Goal: Task Accomplishment & Management: Use online tool/utility

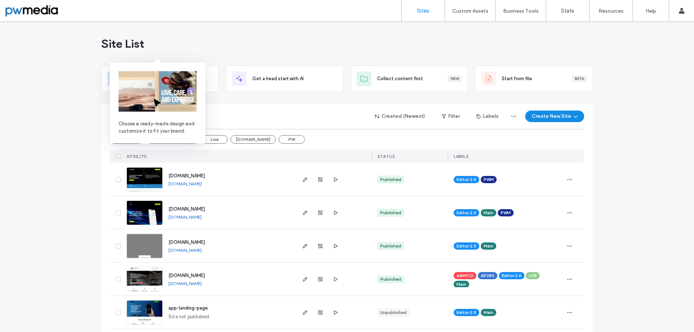
scroll to position [36, 0]
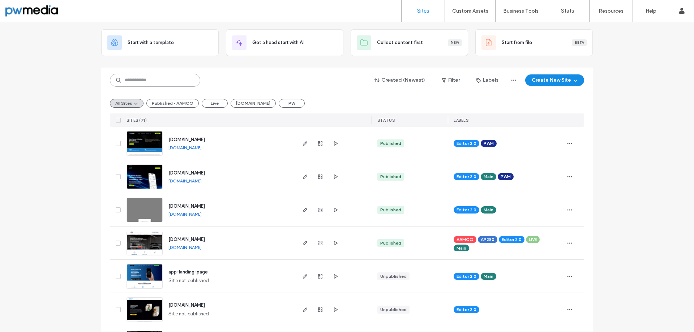
click at [179, 83] on input at bounding box center [155, 80] width 90 height 13
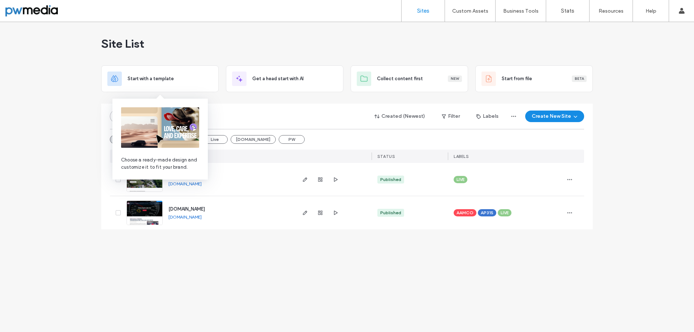
scroll to position [0, 0]
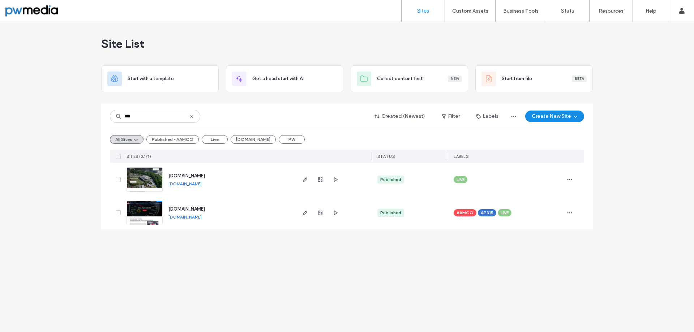
click at [184, 185] on link "www.key-cre.com" at bounding box center [184, 183] width 33 height 5
click at [159, 116] on input "***" at bounding box center [155, 116] width 90 height 13
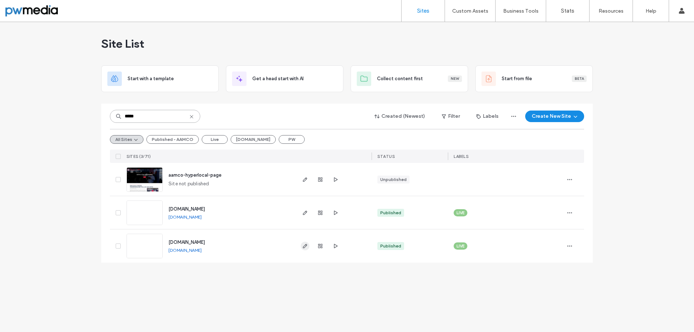
type input "*****"
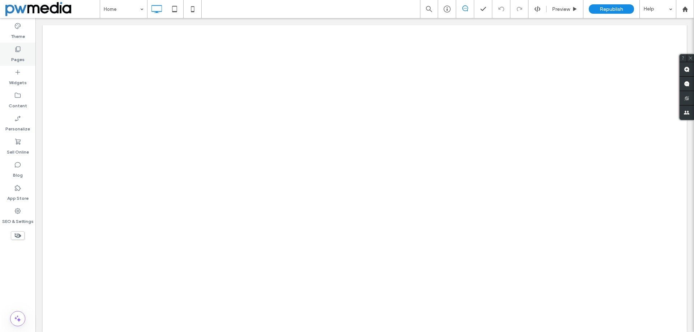
click at [19, 56] on label "Pages" at bounding box center [17, 58] width 13 height 10
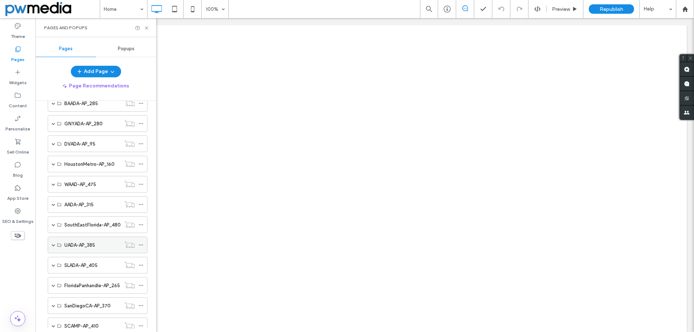
scroll to position [72, 0]
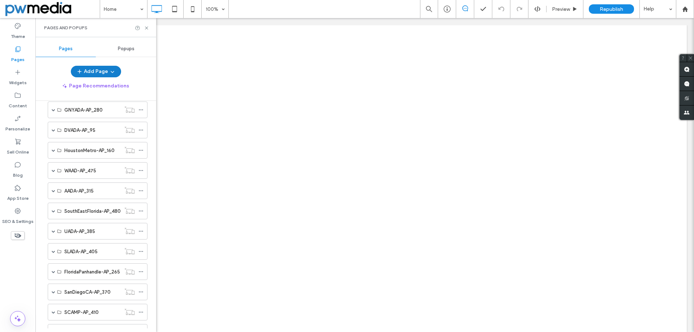
click at [94, 74] on button "Add Page" at bounding box center [96, 72] width 50 height 12
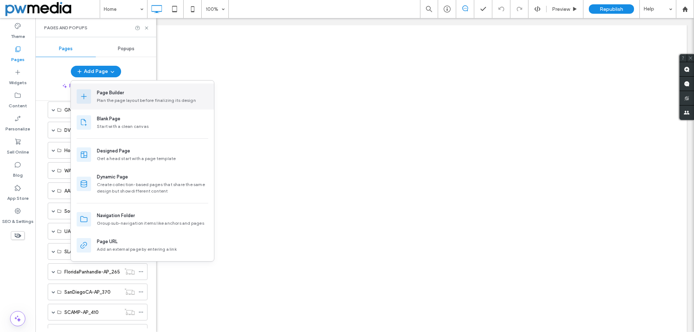
click at [113, 94] on div "Page Builder" at bounding box center [110, 92] width 27 height 7
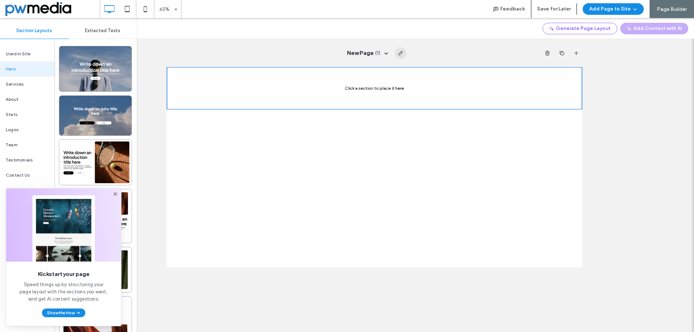
click at [401, 52] on icon "button" at bounding box center [400, 53] width 6 height 6
type input "**********"
click at [315, 56] on div "PhoenixAZ-CaveCreek_6029442246 ( 1 )" at bounding box center [374, 53] width 415 height 28
click at [22, 50] on div "Used in Site" at bounding box center [27, 53] width 55 height 15
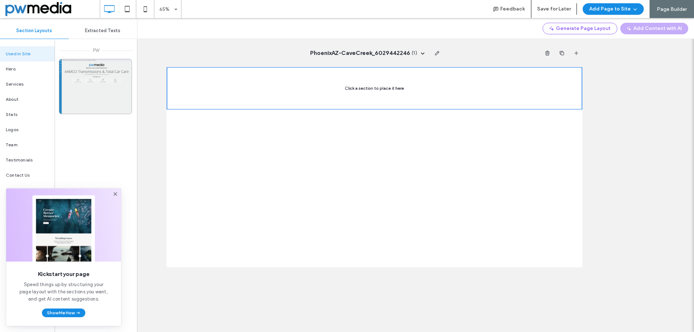
click at [84, 73] on div at bounding box center [95, 86] width 72 height 55
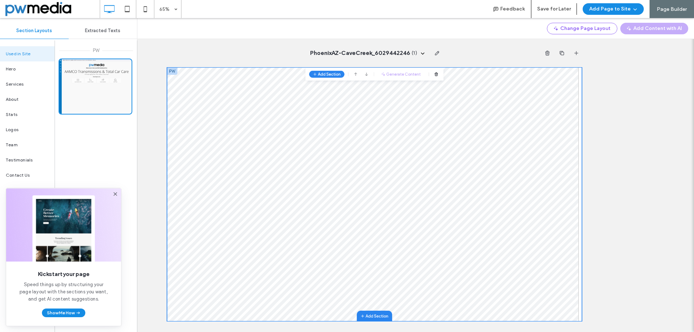
drag, startPoint x: 552, startPoint y: 13, endPoint x: 594, endPoint y: 18, distance: 42.7
click at [594, 18] on div "65% Feedback Save for Later Add Page to Site Page Builder Change Page Layout Ad…" at bounding box center [347, 9] width 694 height 18
click at [597, 12] on button "Add Page to Site" at bounding box center [612, 9] width 61 height 12
click at [603, 39] on span "Add & Go to Editor" at bounding box center [603, 41] width 43 height 7
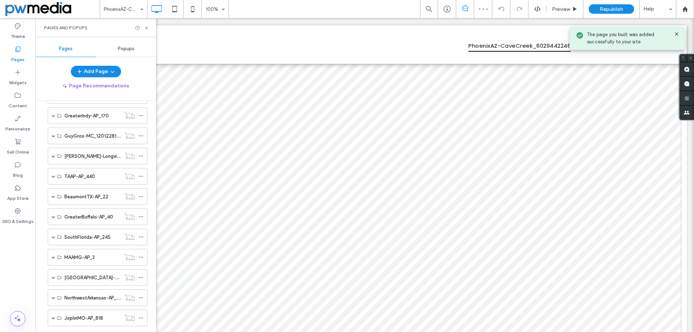
scroll to position [386, 0]
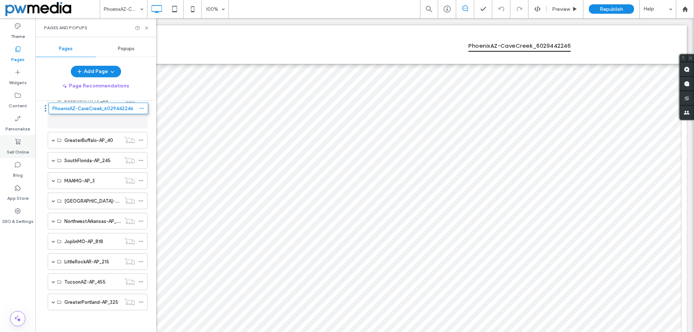
drag, startPoint x: 44, startPoint y: 303, endPoint x: 33, endPoint y: 146, distance: 157.2
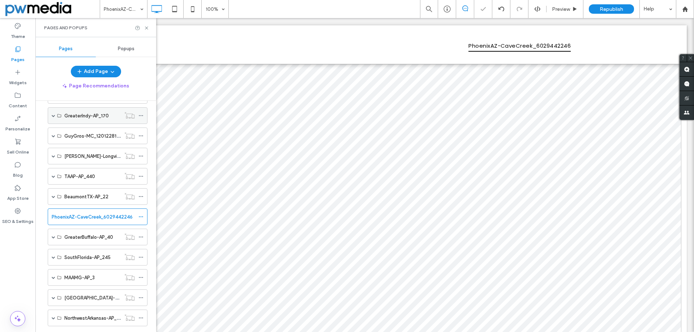
scroll to position [205, 0]
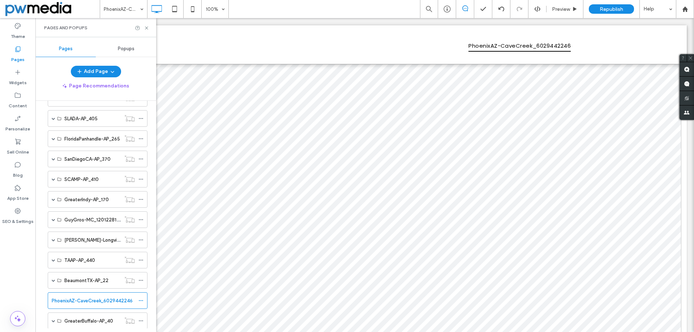
drag, startPoint x: 43, startPoint y: 301, endPoint x: 40, endPoint y: 211, distance: 90.4
click at [41, 208] on div "Home SMB FirstStateFirearms_3023221126 LindenContracting_4106438822 PatchworxPr…" at bounding box center [95, 215] width 121 height 228
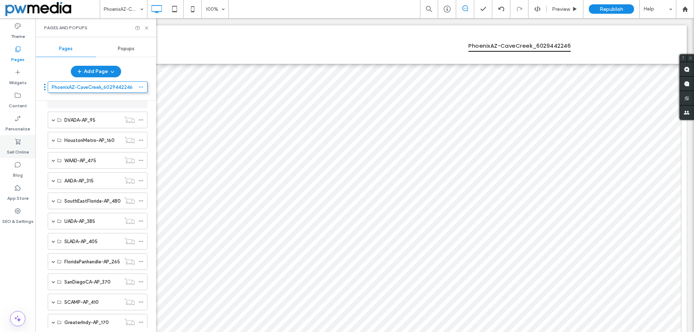
scroll to position [66, 0]
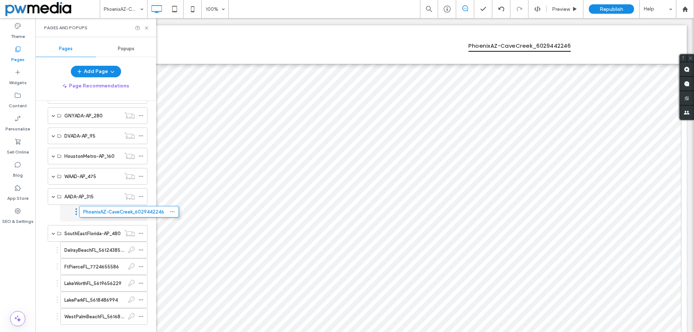
drag, startPoint x: 45, startPoint y: 299, endPoint x: 76, endPoint y: 212, distance: 91.5
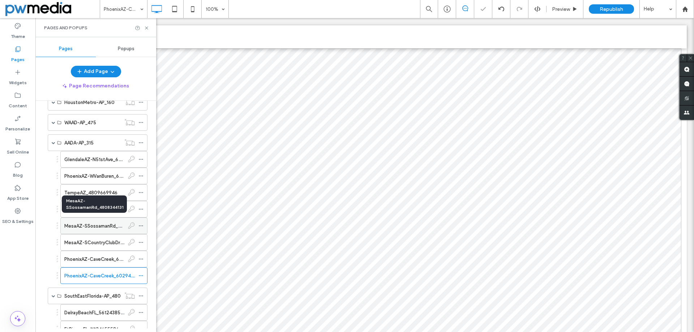
scroll to position [139, 0]
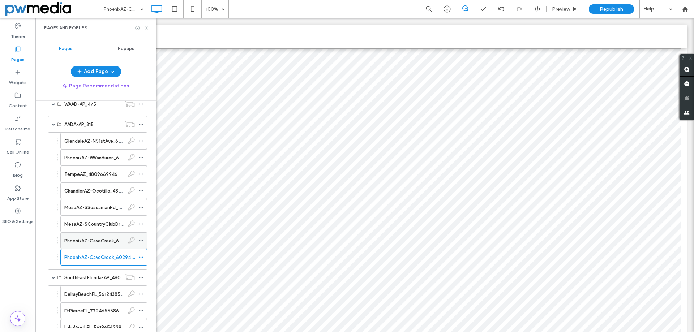
click at [102, 244] on label "PhoenixAZ-CaveCreek_6029442246" at bounding box center [104, 241] width 81 height 13
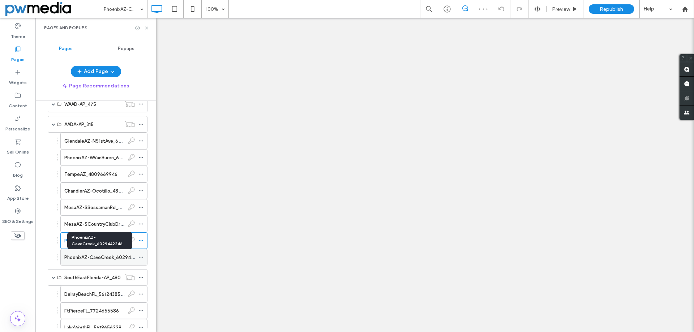
click at [94, 255] on label "PhoenixAZ-CaveCreek_6029442246" at bounding box center [104, 257] width 81 height 13
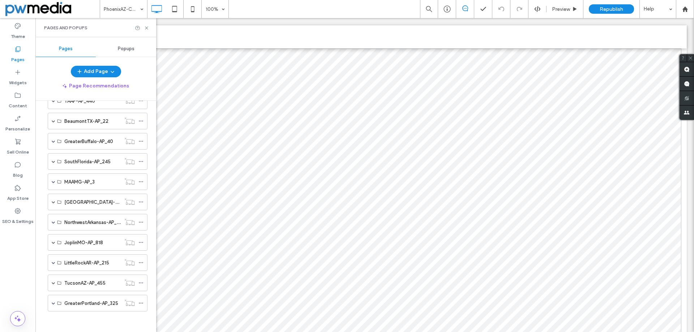
scroll to position [582, 0]
click at [102, 76] on button "Add Page" at bounding box center [96, 72] width 50 height 12
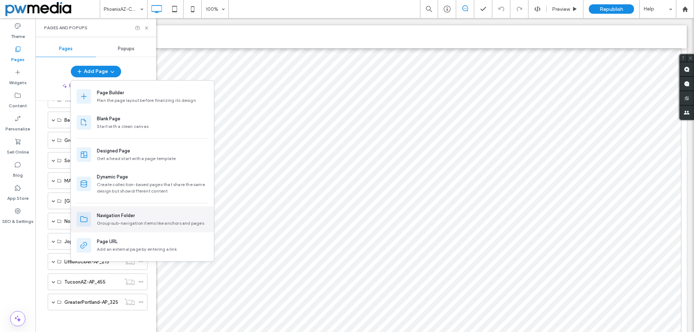
click at [162, 218] on div "Navigation Folder" at bounding box center [152, 215] width 111 height 7
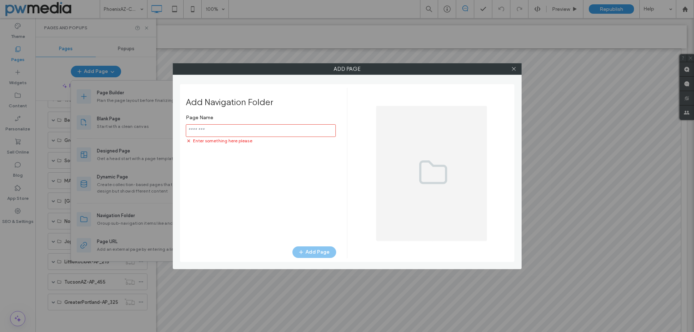
click at [281, 132] on input "notEmpty" at bounding box center [261, 130] width 150 height 13
paste input "**********"
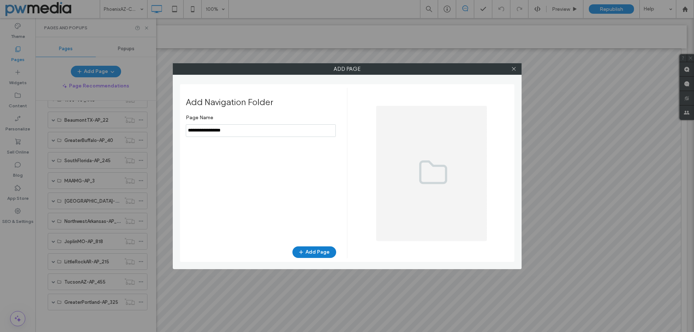
type input "**********"
click at [321, 250] on button "Add Page" at bounding box center [314, 252] width 44 height 12
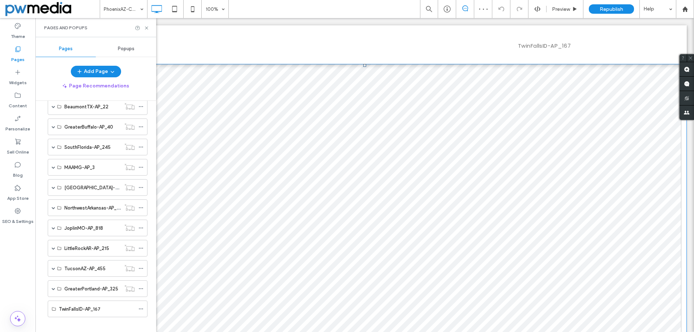
scroll to position [602, 0]
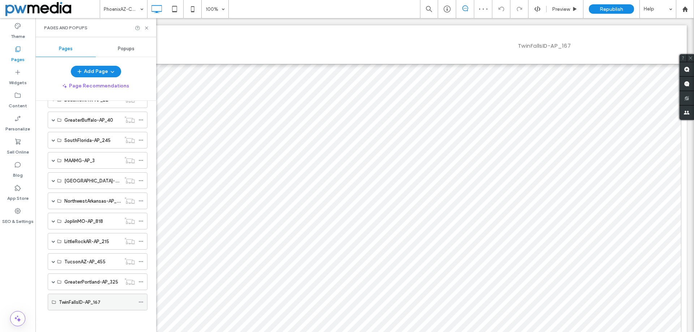
click at [141, 299] on span at bounding box center [140, 302] width 5 height 11
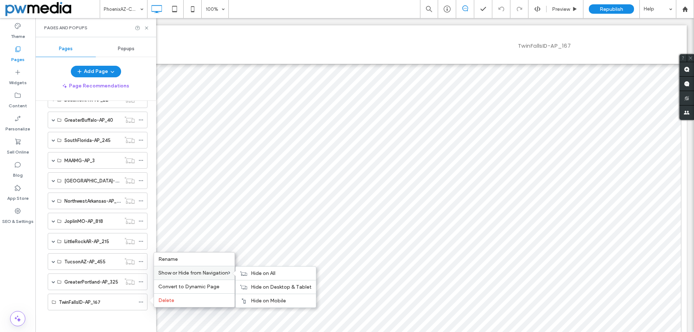
drag, startPoint x: 263, startPoint y: 275, endPoint x: 232, endPoint y: 274, distance: 30.8
click at [263, 275] on span "Hide on All" at bounding box center [263, 273] width 25 height 6
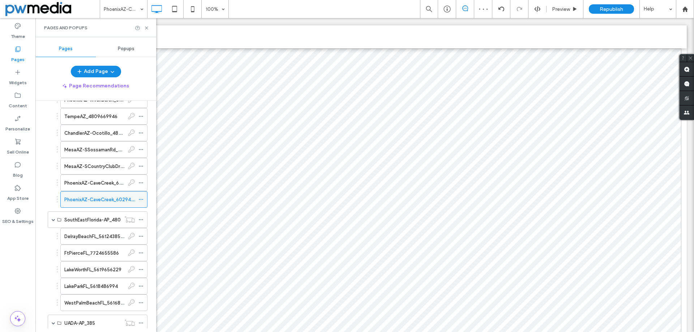
scroll to position [168, 0]
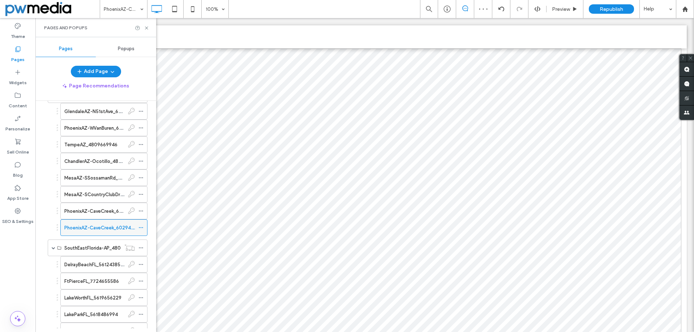
click at [140, 227] on icon at bounding box center [140, 227] width 5 height 5
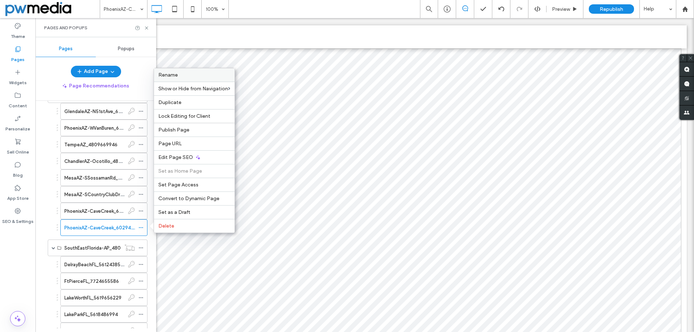
click at [190, 76] on label "Rename" at bounding box center [194, 75] width 72 height 6
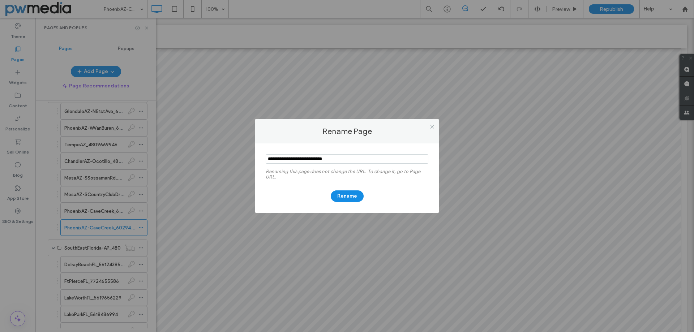
click at [346, 160] on input "notEmpty" at bounding box center [347, 158] width 163 height 9
paste input "**********"
type input "**********"
click at [343, 193] on button "Rename" at bounding box center [347, 196] width 33 height 12
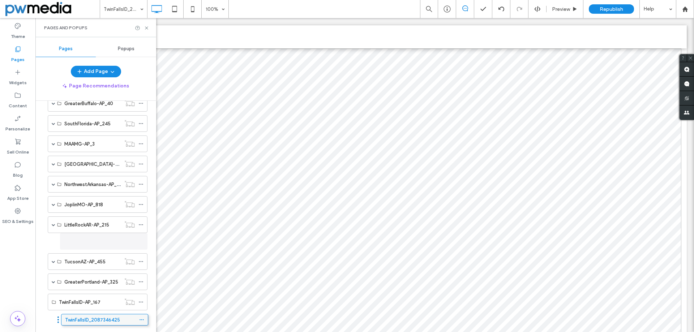
scroll to position [619, 0]
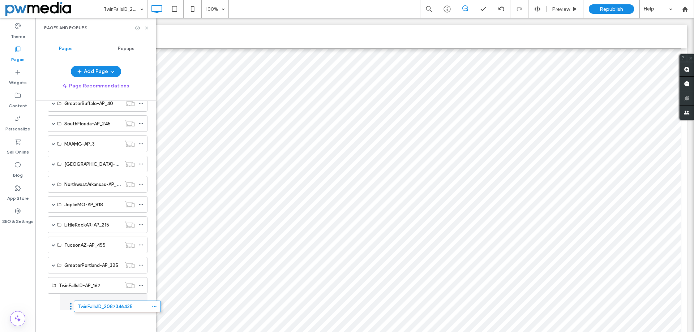
drag, startPoint x: 57, startPoint y: 229, endPoint x: 70, endPoint y: 307, distance: 78.8
click at [142, 300] on icon at bounding box center [140, 302] width 5 height 5
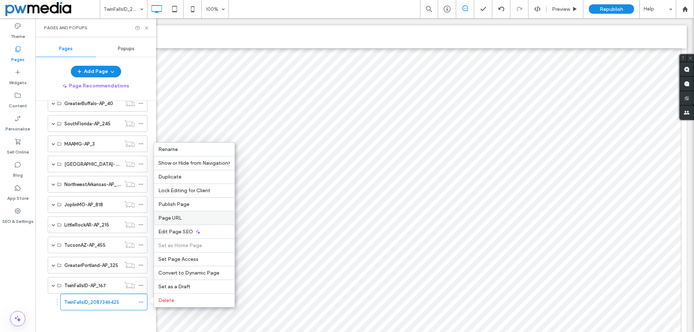
click at [205, 218] on label "Page URL" at bounding box center [194, 218] width 72 height 6
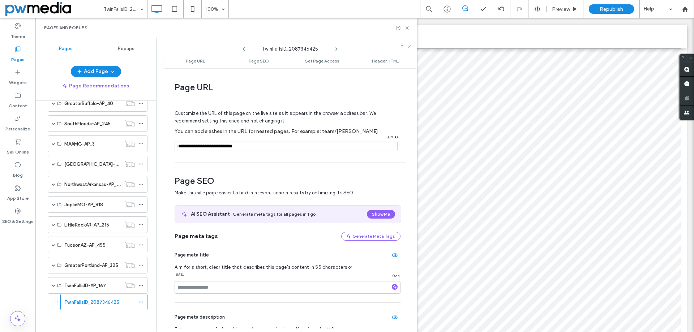
click at [265, 142] on input "notEmpty" at bounding box center [286, 146] width 223 height 9
paste input "**********"
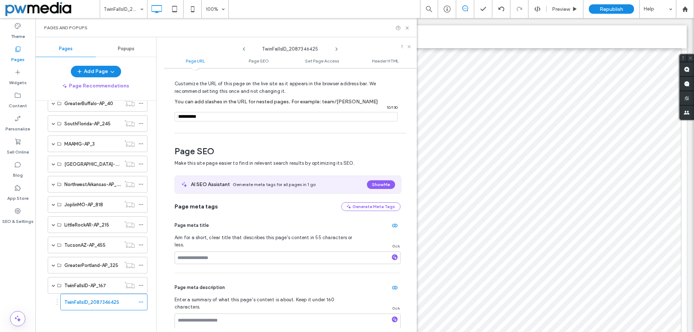
scroll to position [72, 0]
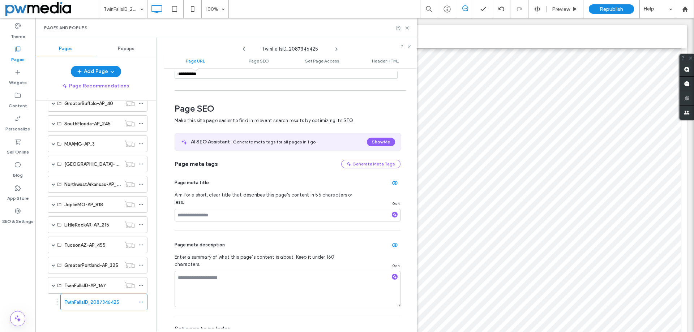
type input "**********"
click at [325, 248] on div "Page meta description" at bounding box center [288, 245] width 226 height 12
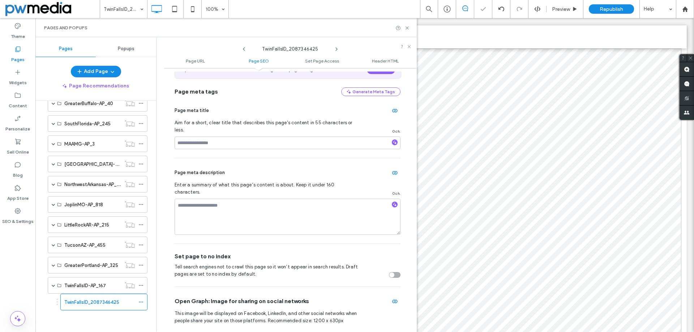
scroll to position [181, 0]
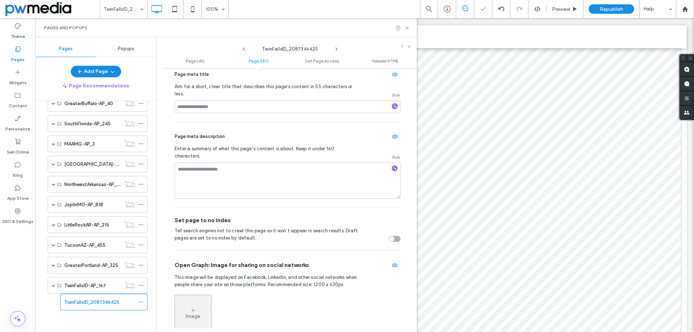
click at [391, 238] on div "toggle" at bounding box center [395, 239] width 12 height 6
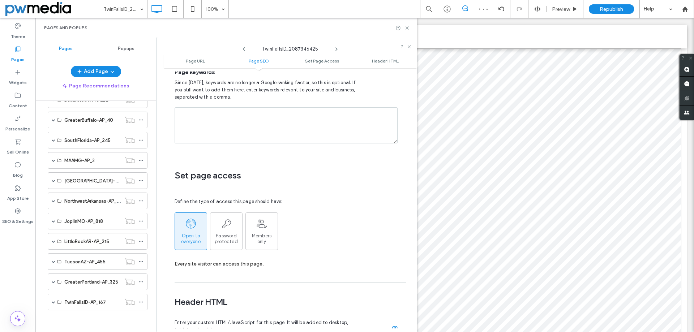
scroll to position [470, 0]
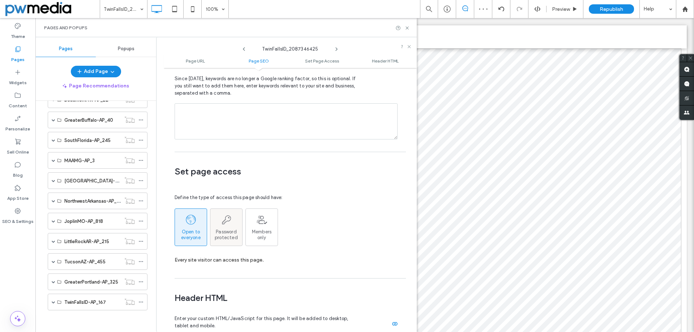
click at [232, 238] on span "Password protected" at bounding box center [226, 235] width 32 height 12
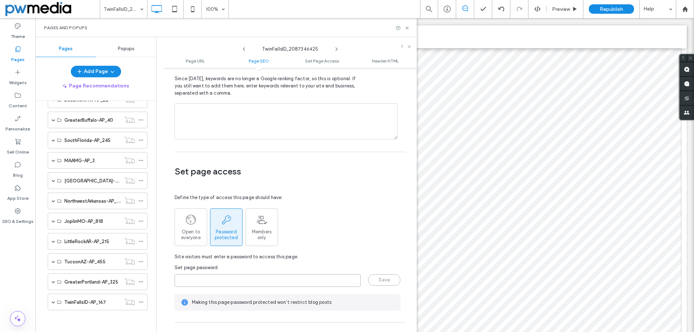
click at [248, 277] on input "page-password" at bounding box center [268, 280] width 186 height 13
type input "****"
click at [387, 280] on button "Save" at bounding box center [384, 280] width 33 height 12
click at [405, 30] on icon at bounding box center [406, 27] width 5 height 5
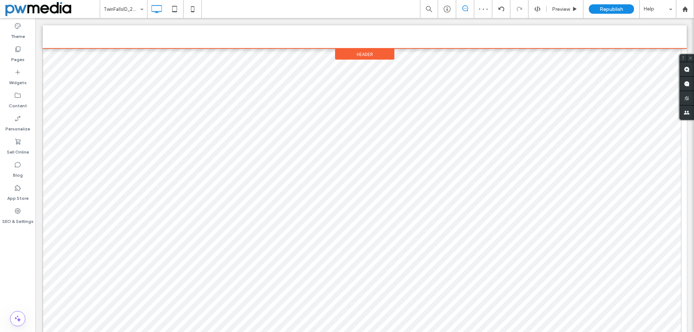
click at [370, 52] on div "Header" at bounding box center [364, 54] width 59 height 11
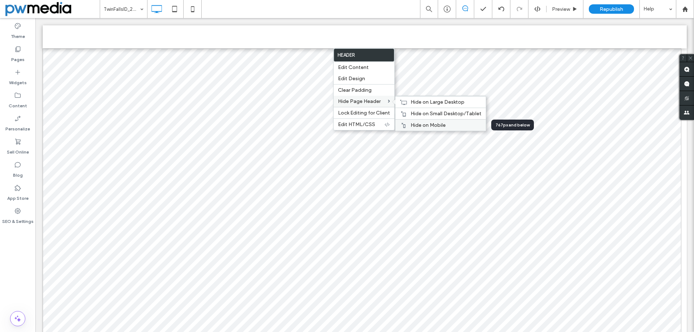
click at [444, 120] on div "Hide on Mobile" at bounding box center [440, 125] width 90 height 12
click at [421, 112] on span "Hide on Small Desktop/Tablet" at bounding box center [445, 114] width 71 height 6
click at [416, 102] on span "Hide on Large Desktop" at bounding box center [437, 102] width 54 height 6
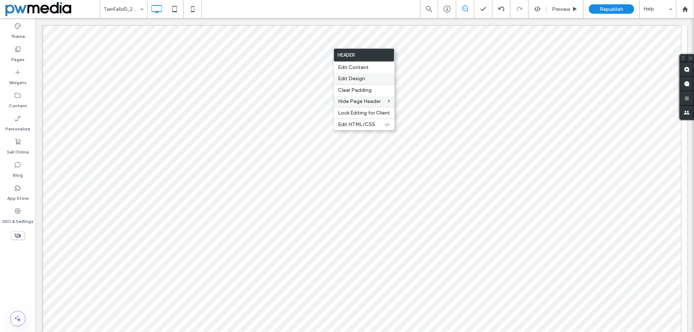
click at [359, 79] on span "Edit Design" at bounding box center [351, 79] width 27 height 6
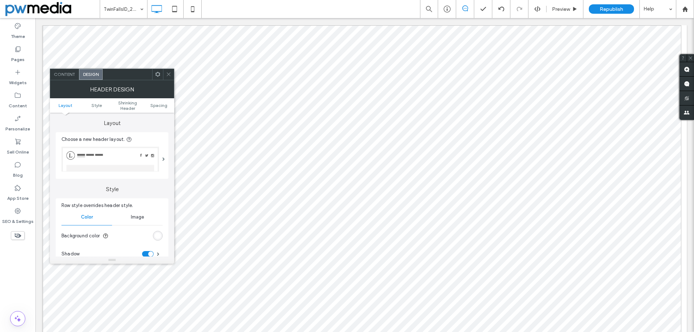
click at [169, 75] on use at bounding box center [169, 75] width 4 height 4
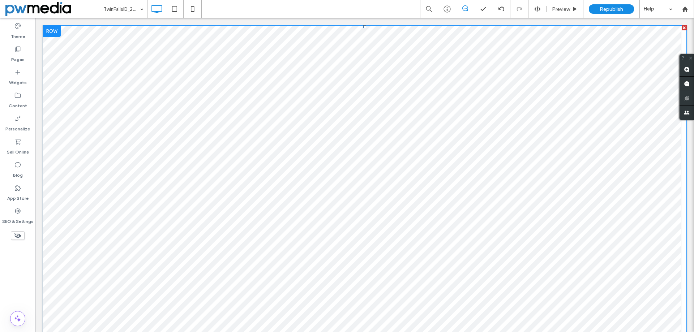
click at [218, 89] on span at bounding box center [365, 220] width 644 height 391
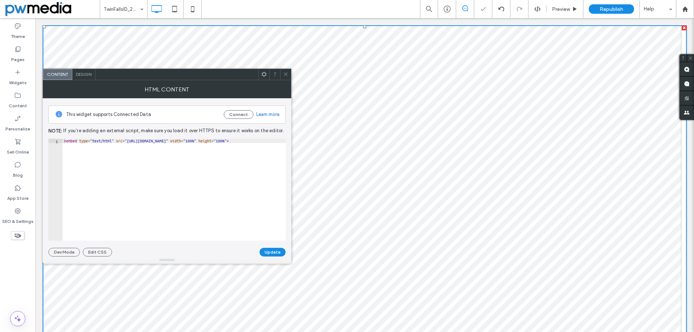
click at [218, 89] on div "HTML Content" at bounding box center [167, 89] width 249 height 18
drag, startPoint x: 127, startPoint y: 141, endPoint x: 213, endPoint y: 143, distance: 86.0
click at [212, 143] on div "< embed type = "text/html" src = "https://www.local-marketing-reports.com/locat…" at bounding box center [109, 191] width 354 height 105
paste textarea "*******"
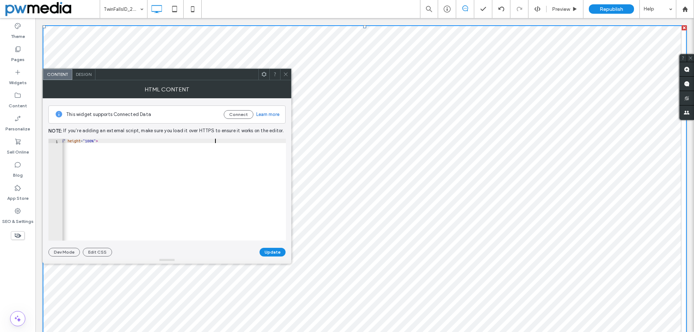
type textarea "**********"
click at [279, 251] on button "Update" at bounding box center [272, 252] width 26 height 9
click at [284, 74] on icon at bounding box center [285, 74] width 5 height 5
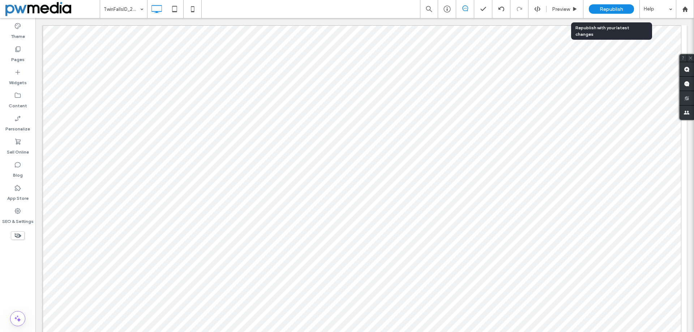
click at [597, 13] on div "Republish" at bounding box center [611, 8] width 45 height 9
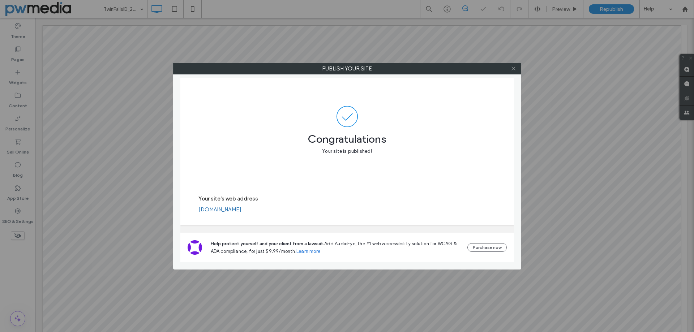
click at [513, 71] on icon at bounding box center [513, 68] width 5 height 5
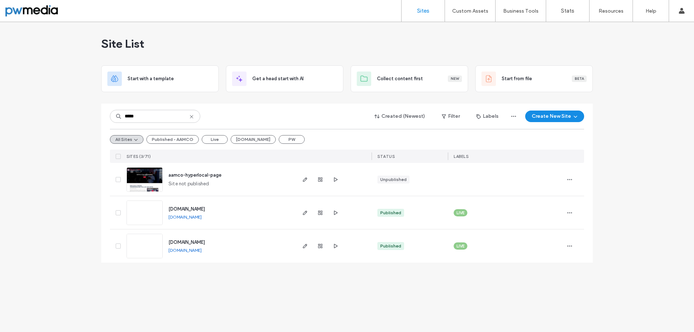
click at [191, 118] on icon at bounding box center [192, 117] width 6 height 6
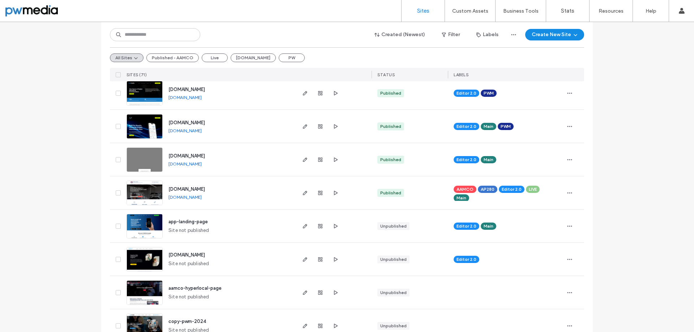
scroll to position [108, 0]
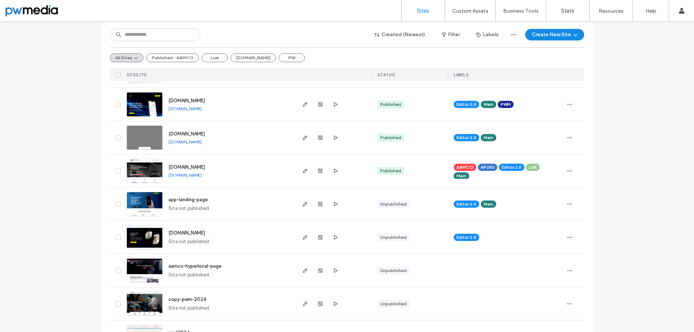
click at [202, 141] on link "[DOMAIN_NAME]" at bounding box center [184, 141] width 33 height 5
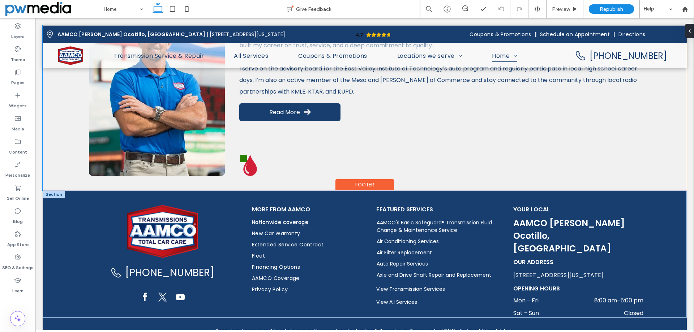
scroll to position [1629, 0]
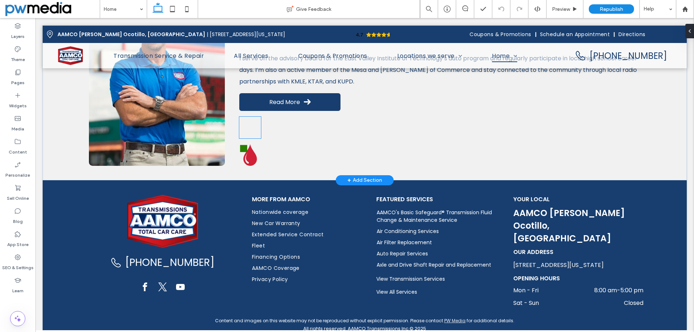
click at [249, 124] on icon "<path d="m150 25c-16 71.9-78 111.2-78 172 0 43.1 34.9 78 78 78s78-34.9 78-78c0-…" at bounding box center [250, 128] width 22 height 22
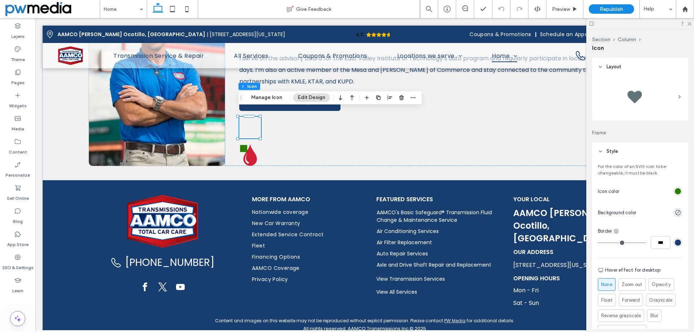
click at [676, 190] on div "rgb(40, 126, 1)" at bounding box center [678, 191] width 6 height 6
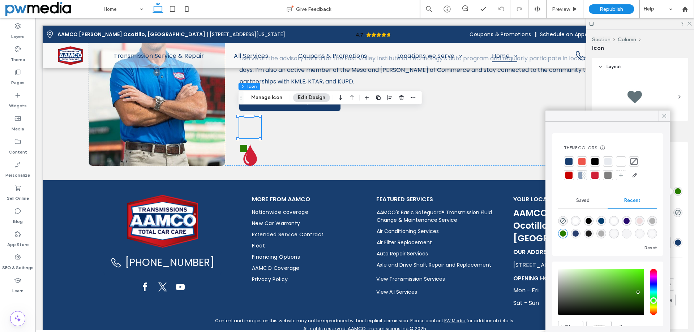
click at [566, 231] on div "rgba(40, 126, 1, 1)" at bounding box center [563, 234] width 6 height 6
click at [579, 234] on div "rgba(40, 62, 111, 1)" at bounding box center [575, 234] width 6 height 6
type input "*******"
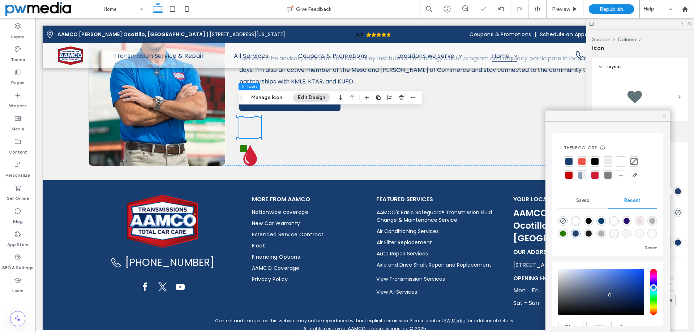
click at [663, 114] on icon at bounding box center [664, 116] width 7 height 7
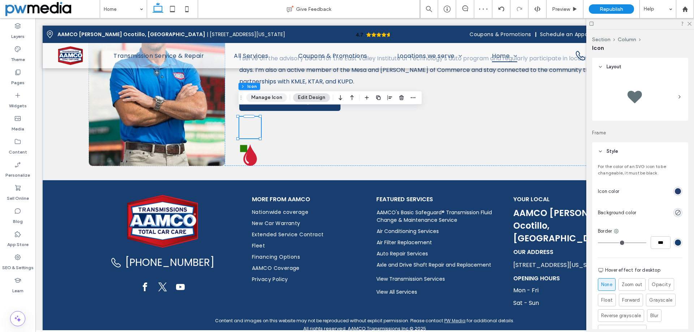
drag, startPoint x: 267, startPoint y: 95, endPoint x: 297, endPoint y: 88, distance: 30.8
click at [267, 95] on button "Manage Icon" at bounding box center [266, 97] width 40 height 9
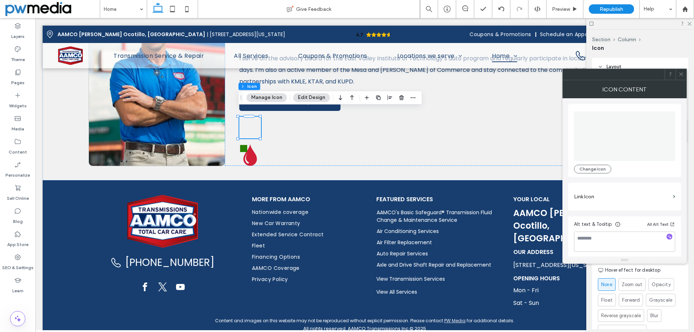
click at [620, 147] on icon "<path d="m150 25c-16 71.9-78 111.2-78 172 0 43.1 34.9 78 78 78s78-34.9 78-78c0-…" at bounding box center [624, 136] width 50 height 50
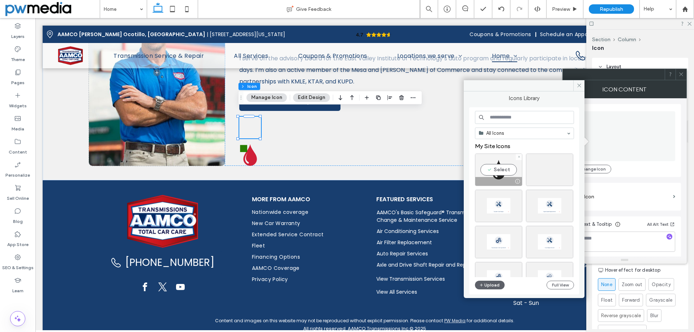
click at [506, 171] on div "Select" at bounding box center [498, 170] width 47 height 33
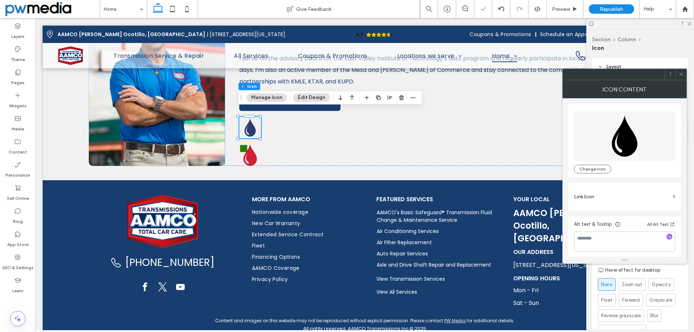
click at [683, 73] on icon at bounding box center [680, 74] width 5 height 5
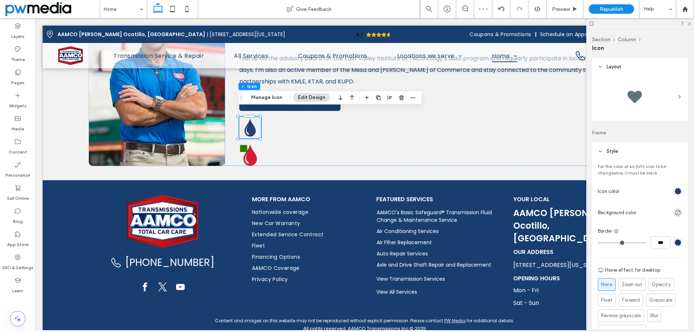
click at [675, 190] on div "rgb(40, 62, 111)" at bounding box center [678, 191] width 6 height 6
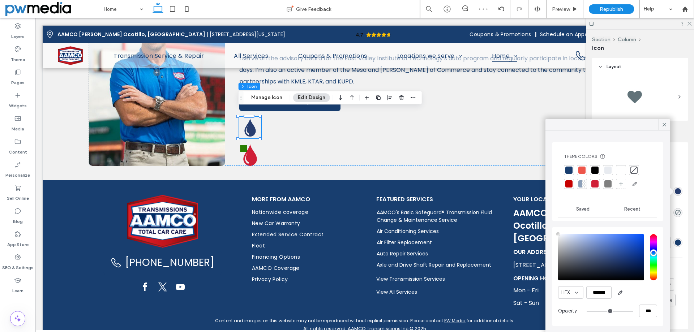
type input "****"
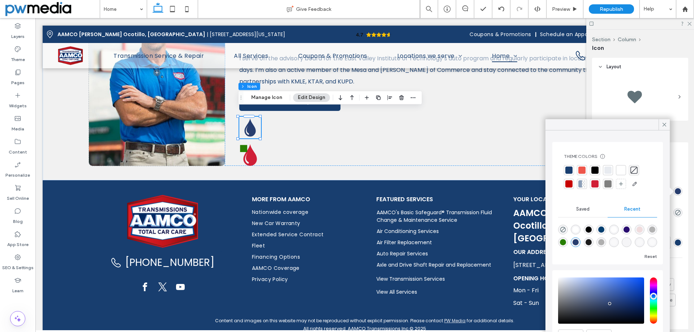
click at [566, 244] on div "rgba(40, 126, 1, 1)" at bounding box center [563, 242] width 6 height 6
type input "*******"
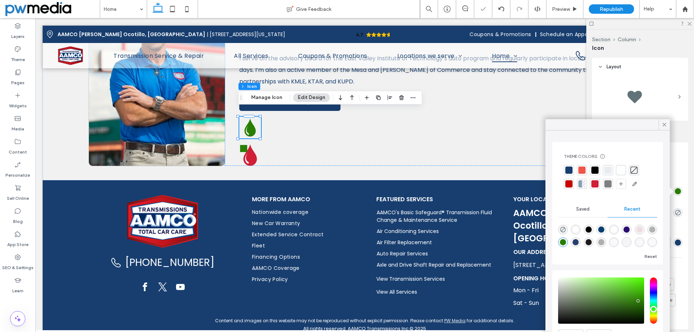
click at [664, 124] on icon at bounding box center [664, 124] width 7 height 7
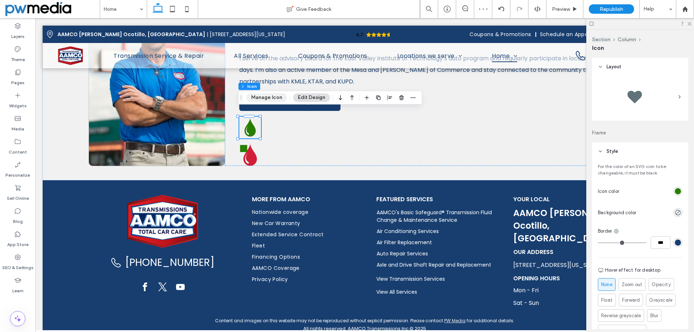
click at [270, 98] on button "Manage Icon" at bounding box center [266, 97] width 40 height 9
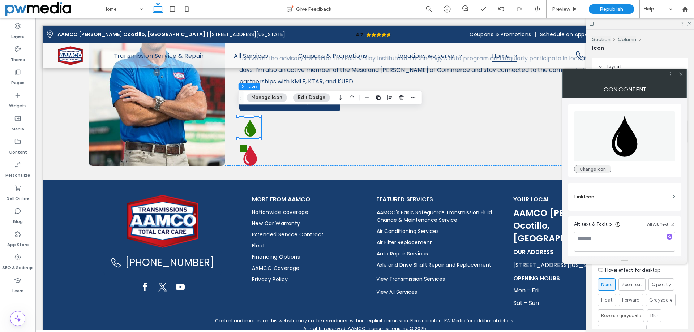
click at [598, 166] on button "Change Icon" at bounding box center [592, 169] width 37 height 9
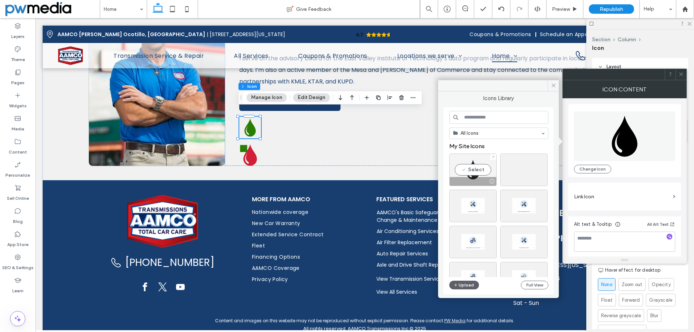
click at [482, 171] on div "Select" at bounding box center [472, 170] width 47 height 33
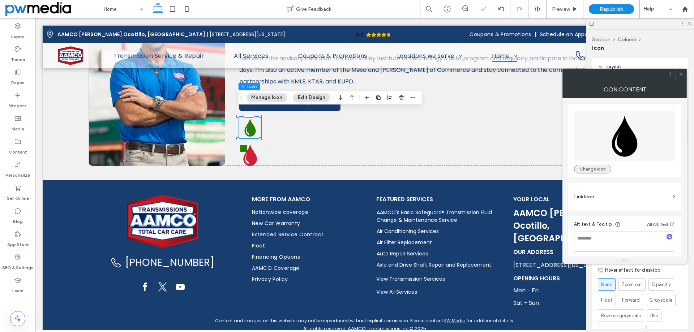
click at [591, 171] on button "Change Icon" at bounding box center [592, 169] width 37 height 9
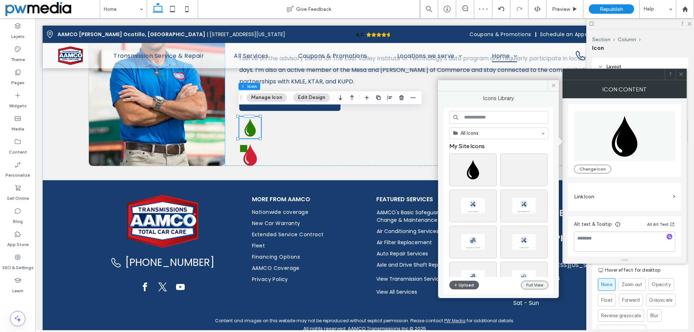
click at [534, 286] on button "Full View" at bounding box center [534, 285] width 27 height 9
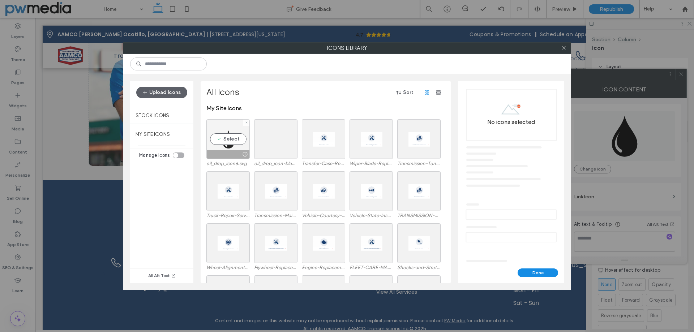
click at [235, 131] on div "Select" at bounding box center [227, 139] width 43 height 40
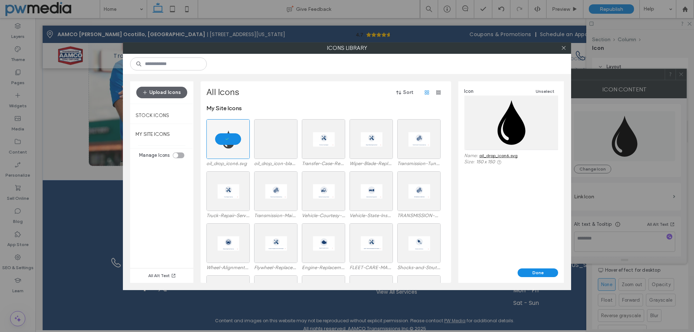
click at [491, 156] on link "oil_drop_icon6.svg" at bounding box center [498, 155] width 38 height 5
click at [564, 48] on icon at bounding box center [563, 47] width 5 height 5
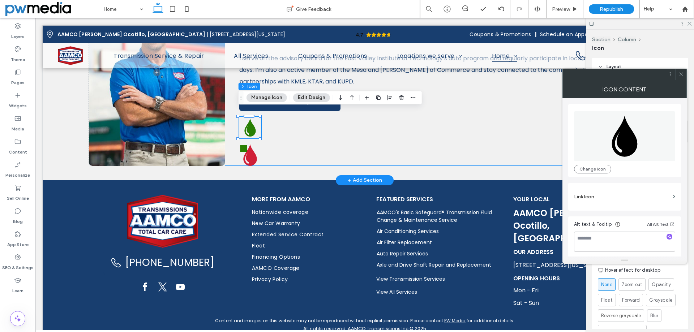
click at [319, 138] on div "About The Owner Hello, I’m Wayne Martella, proud owner of AAMCO centers across …" at bounding box center [433, 73] width 416 height 186
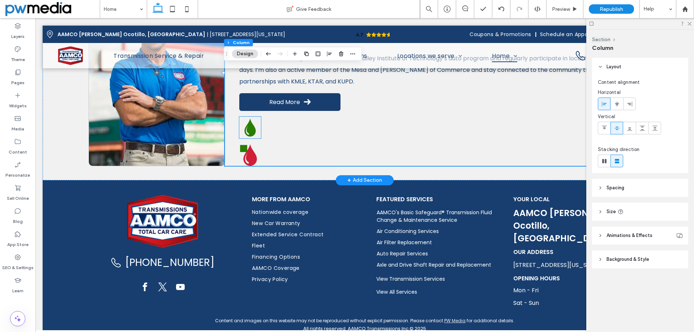
click at [246, 124] on icon at bounding box center [250, 128] width 11 height 18
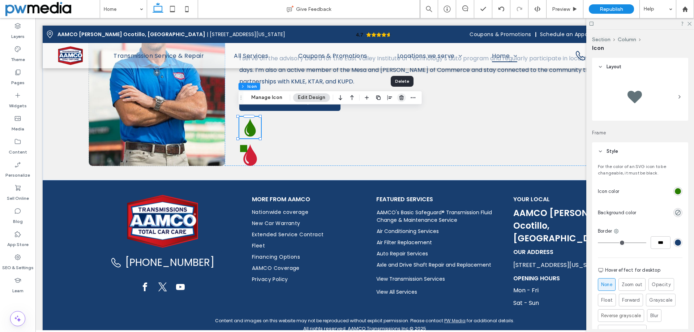
drag, startPoint x: 402, startPoint y: 99, endPoint x: 231, endPoint y: 122, distance: 172.2
click at [402, 99] on use "button" at bounding box center [401, 97] width 4 height 5
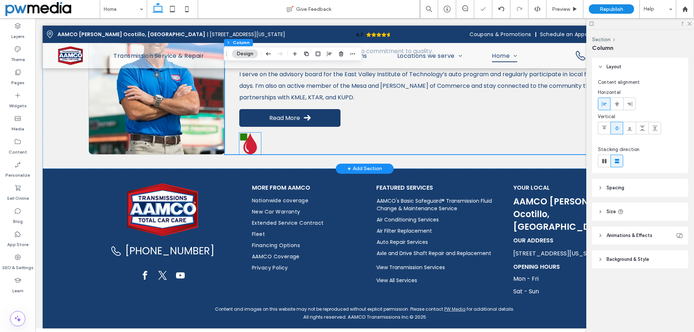
scroll to position [1607, 0]
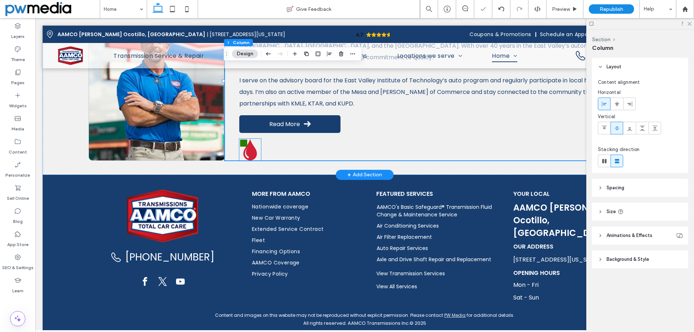
click at [246, 144] on icon at bounding box center [250, 150] width 13 height 22
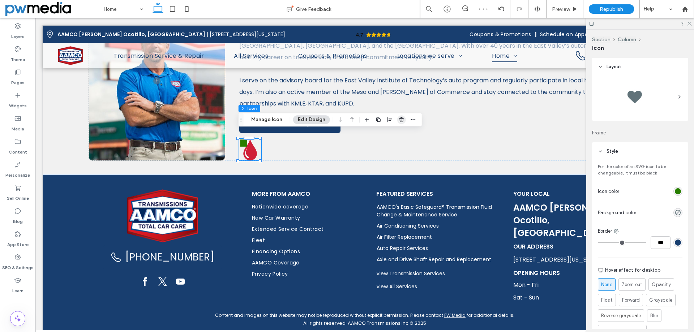
click at [404, 120] on use "button" at bounding box center [401, 119] width 4 height 5
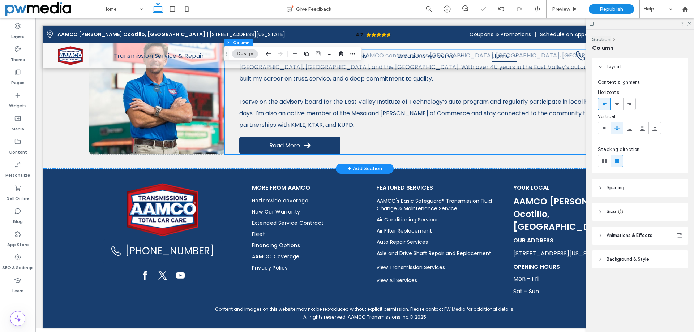
scroll to position [1580, 0]
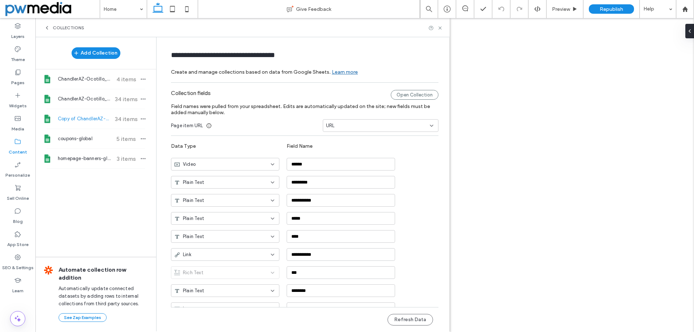
type input "**********"
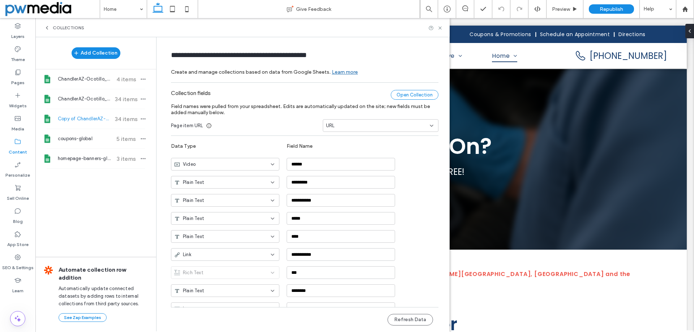
click at [412, 94] on div "Open Collection" at bounding box center [415, 95] width 48 height 10
